Goal: Task Accomplishment & Management: Manage account settings

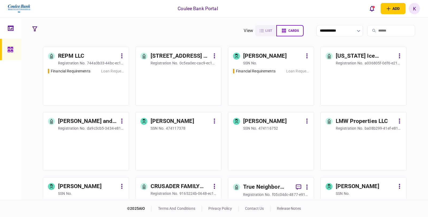
click at [400, 31] on input "search" at bounding box center [391, 30] width 48 height 11
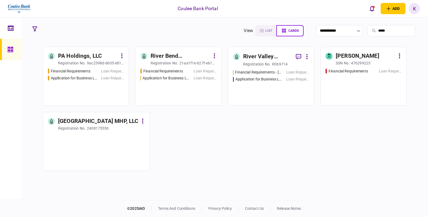
type input "*****"
click at [283, 94] on div "Financial Requirements - [GEOGRAPHIC_DATA] Remodelers LLC Loan Request Applicat…" at bounding box center [271, 85] width 76 height 31
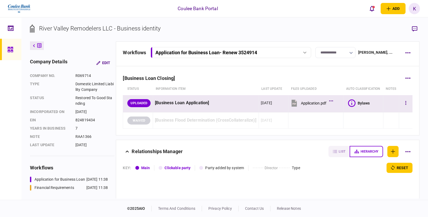
click at [293, 105] on icon at bounding box center [294, 104] width 3 height 2
click at [307, 49] on button "Application for Business Loan - Renew 3524914" at bounding box center [231, 52] width 161 height 11
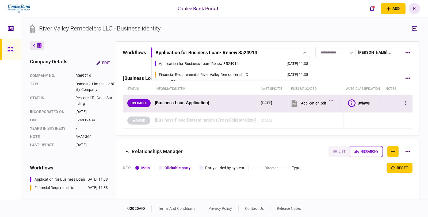
click at [226, 73] on div "Financial Requirements - [GEOGRAPHIC_DATA] Remodelers LLC" at bounding box center [203, 75] width 89 height 6
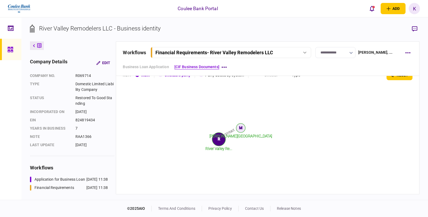
scroll to position [208, 0]
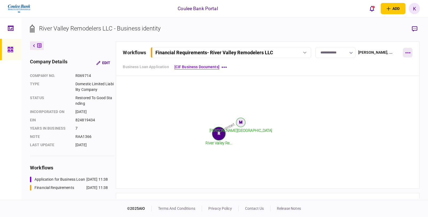
click at [409, 50] on button "button" at bounding box center [408, 53] width 10 height 10
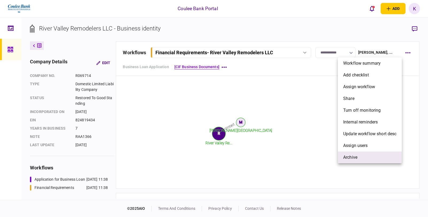
click at [361, 162] on li "archive" at bounding box center [370, 158] width 64 height 12
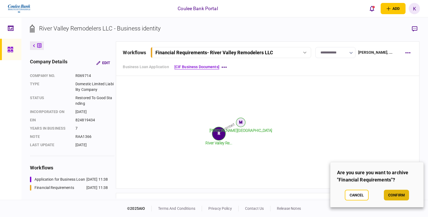
click at [398, 194] on button "confirm" at bounding box center [396, 195] width 25 height 11
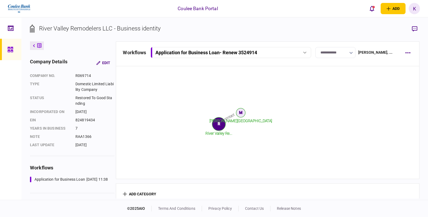
scroll to position [115, 0]
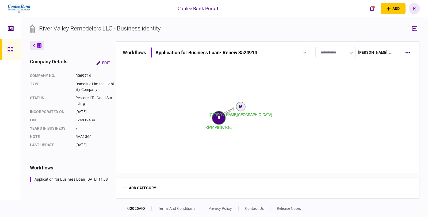
click at [303, 50] on div "Application for Business Loan - Renew 3524914" at bounding box center [230, 53] width 157 height 6
click at [264, 62] on link "Application for Business Loan - Renew 3524914 [DATE] 11:38" at bounding box center [232, 63] width 154 height 11
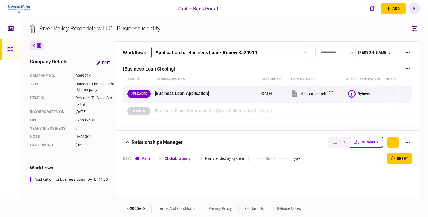
scroll to position [0, 0]
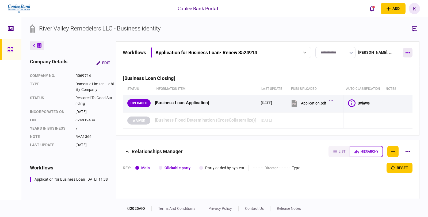
click at [410, 52] on button "button" at bounding box center [408, 53] width 10 height 10
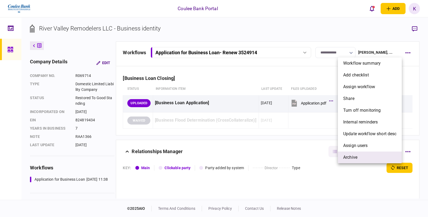
click at [358, 159] on li "archive" at bounding box center [370, 158] width 64 height 12
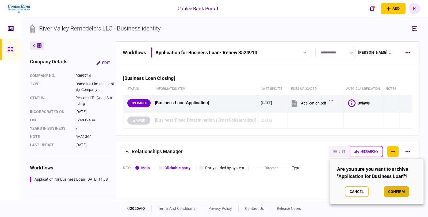
click at [397, 192] on button "confirm" at bounding box center [396, 192] width 25 height 11
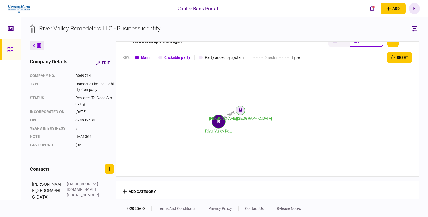
scroll to position [114, 0]
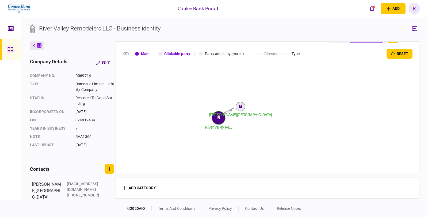
click at [7, 53] on div at bounding box center [11, 49] width 9 height 21
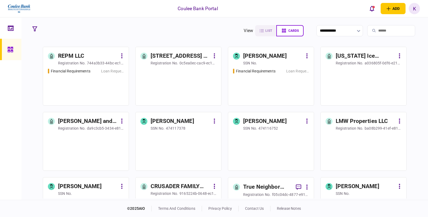
click at [375, 31] on input "search" at bounding box center [391, 30] width 48 height 11
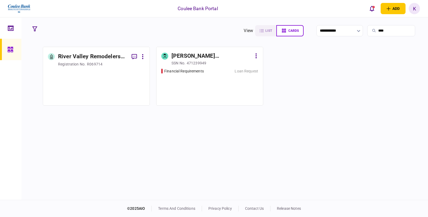
type input "****"
click at [223, 98] on div "Financial Requirements Loan Request" at bounding box center [209, 85] width 97 height 32
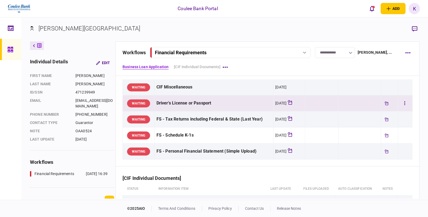
scroll to position [88, 0]
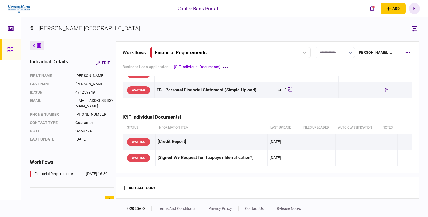
click at [301, 53] on div at bounding box center [305, 53] width 8 height 2
click at [411, 49] on button "button" at bounding box center [408, 53] width 10 height 10
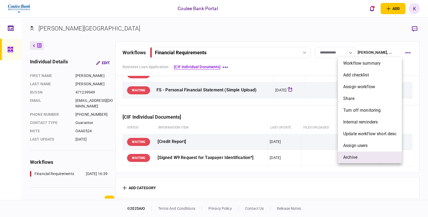
click at [348, 157] on span "archive" at bounding box center [350, 157] width 14 height 6
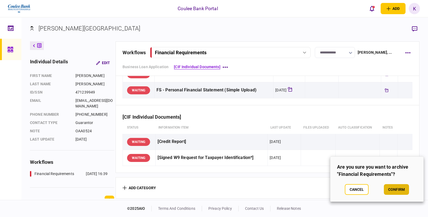
click at [402, 191] on button "confirm" at bounding box center [396, 189] width 25 height 11
